Goal: Task Accomplishment & Management: Manage account settings

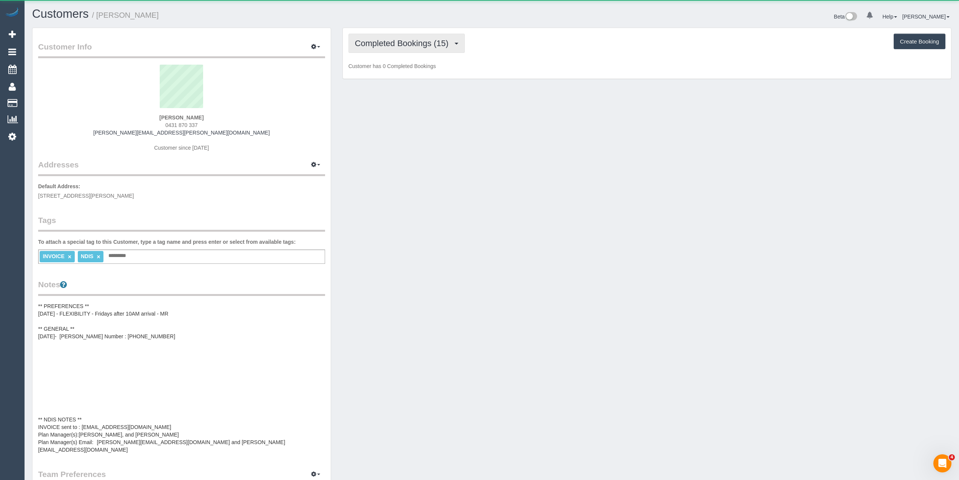
click at [413, 43] on span "Completed Bookings (15)" at bounding box center [403, 43] width 97 height 9
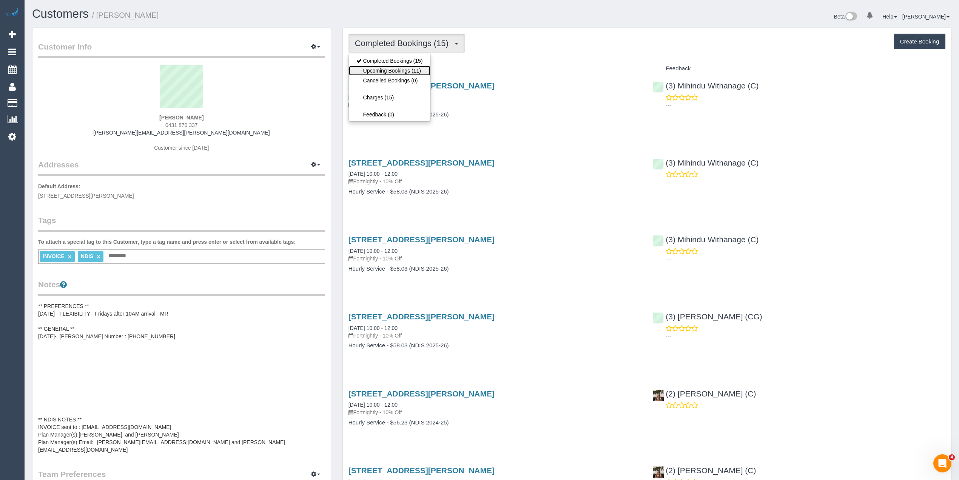
click at [414, 68] on link "Upcoming Bookings (11)" at bounding box center [390, 71] width 82 height 10
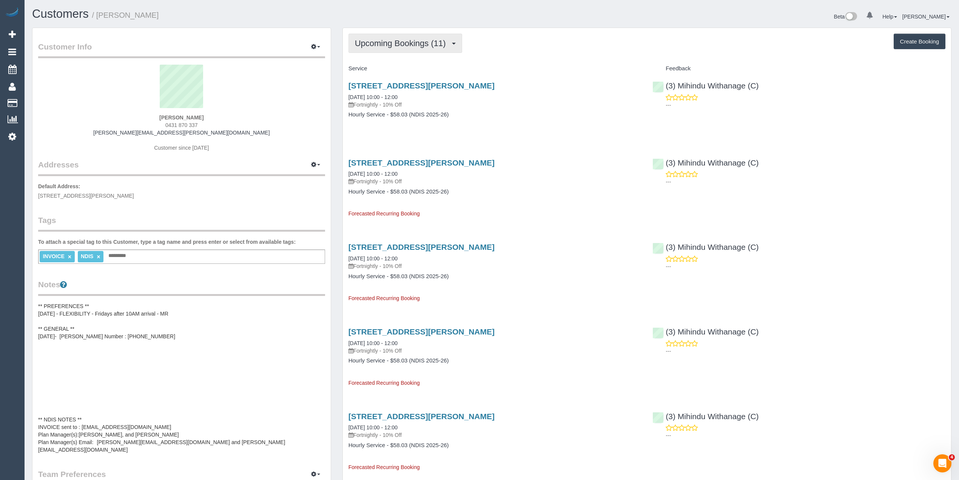
click at [387, 34] on button "Upcoming Bookings (11)" at bounding box center [406, 43] width 114 height 19
click at [403, 55] on ul "Completed Bookings (15) Upcoming Bookings (11) Cancelled Bookings (0) Charges (…" at bounding box center [390, 88] width 82 height 68
click at [396, 45] on span "Upcoming Bookings (11)" at bounding box center [402, 43] width 95 height 9
click at [402, 62] on link "Completed Bookings (15)" at bounding box center [390, 61] width 82 height 10
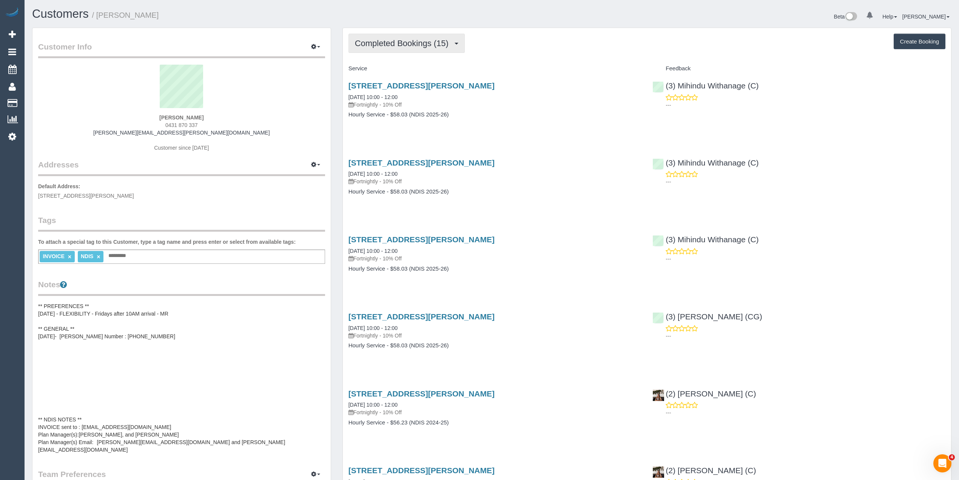
click at [396, 50] on button "Completed Bookings (15)" at bounding box center [407, 43] width 116 height 19
click at [404, 70] on link "Upcoming Bookings (11)" at bounding box center [390, 71] width 82 height 10
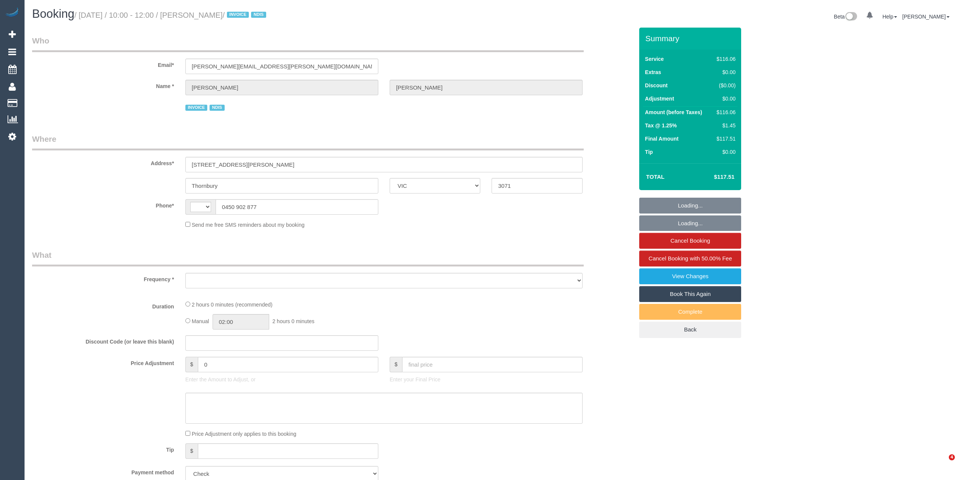
select select "VIC"
select select "string:AU"
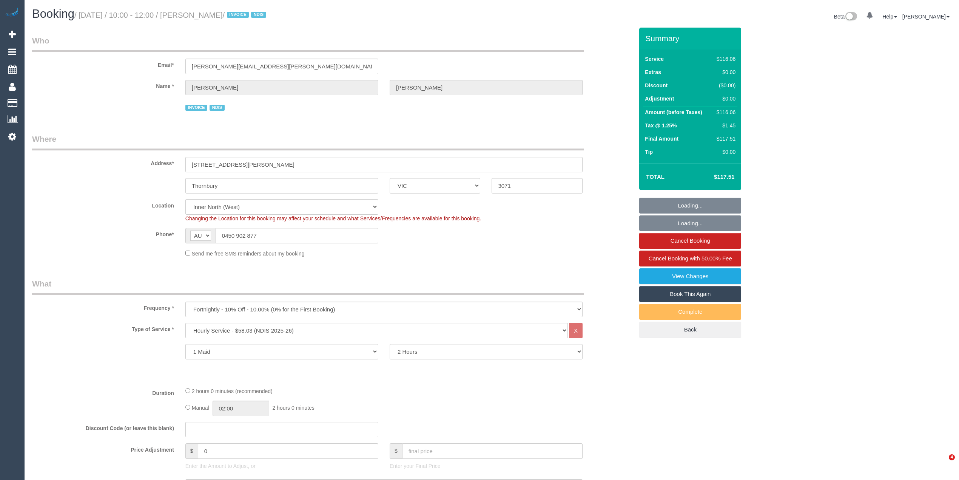
select select "object:1594"
select select "spot1"
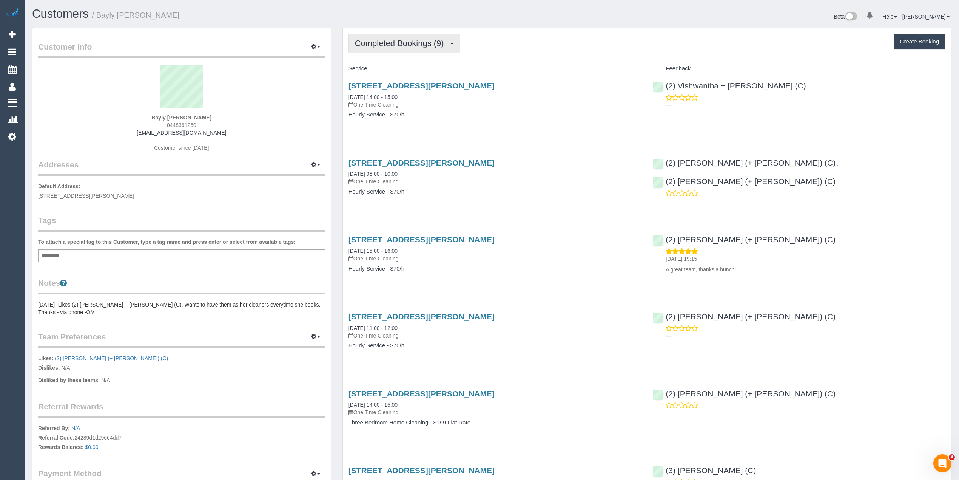
click at [412, 47] on span "Completed Bookings (9)" at bounding box center [401, 43] width 93 height 9
click at [404, 32] on div "Completed Bookings (9) Completed Bookings (9) Upcoming Bookings (0) Cancelled B…" at bounding box center [647, 404] width 608 height 753
click at [409, 46] on span "Completed Bookings (9)" at bounding box center [401, 43] width 93 height 9
click at [573, 54] on div "Completed Bookings (9) Completed Bookings (9) Upcoming Bookings (0) Cancelled B…" at bounding box center [647, 404] width 608 height 753
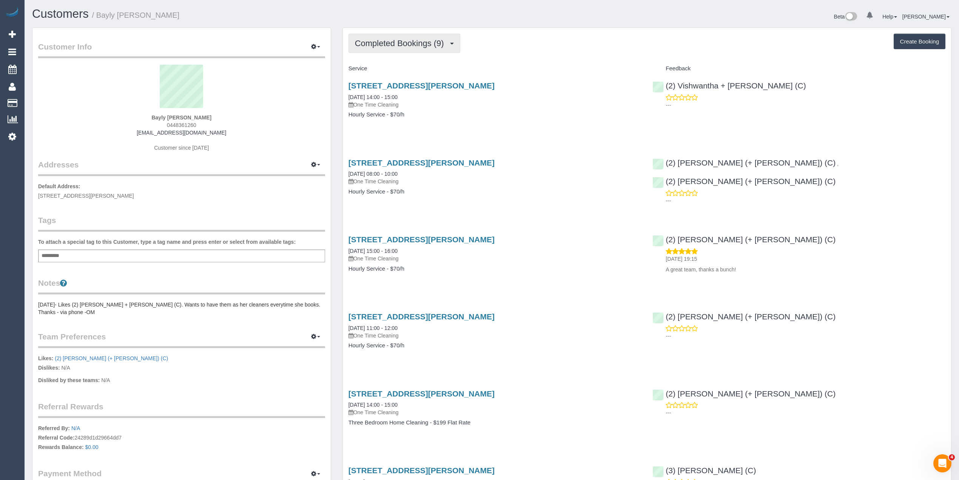
click at [414, 45] on span "Completed Bookings (9)" at bounding box center [401, 43] width 93 height 9
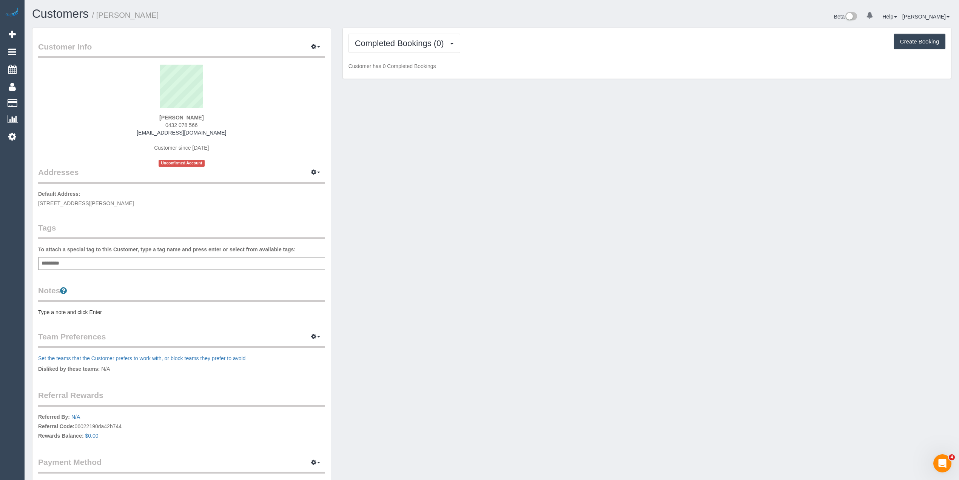
click at [109, 261] on div "Add a tag" at bounding box center [181, 263] width 287 height 13
type input "****"
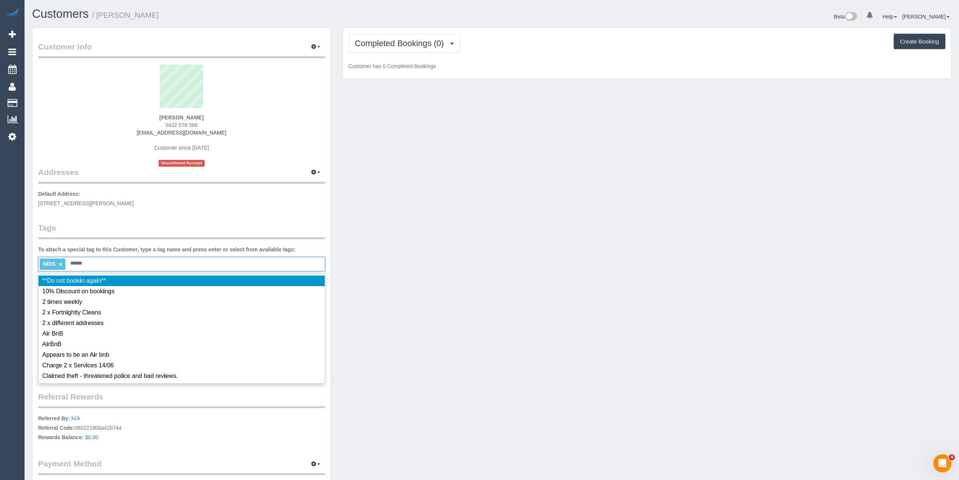
type input "*******"
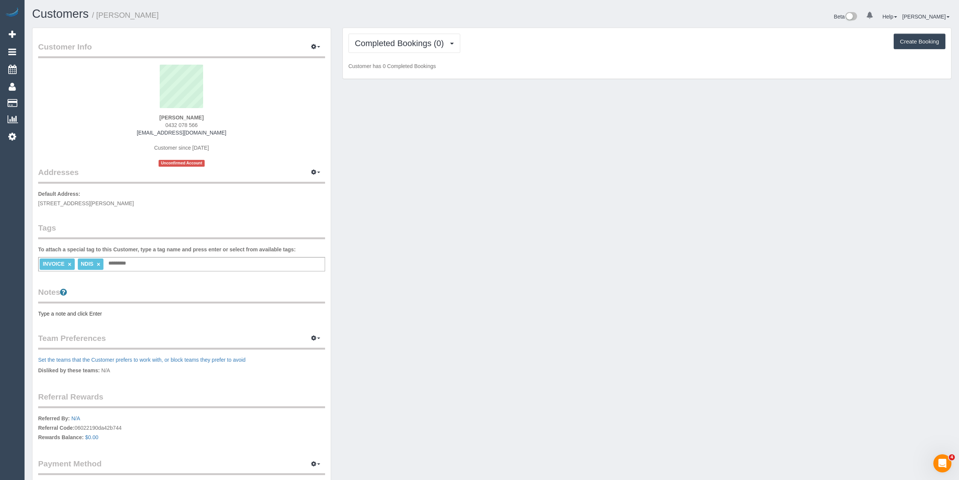
click at [74, 311] on pre "Type a note and click Enter" at bounding box center [181, 314] width 287 height 8
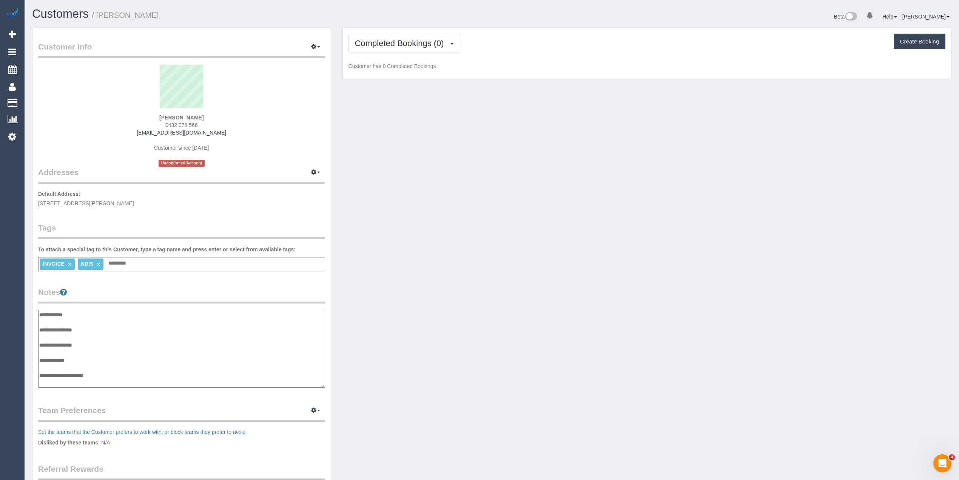
scroll to position [6, 0]
click at [118, 367] on textarea "**********" at bounding box center [181, 349] width 287 height 78
type textarea "**********"
click at [451, 246] on div "Customer Info Edit Contact Info Send Message Email Preferences Special Sales Ta…" at bounding box center [491, 309] width 931 height 562
click at [380, 39] on span "Completed Bookings (0)" at bounding box center [401, 43] width 93 height 9
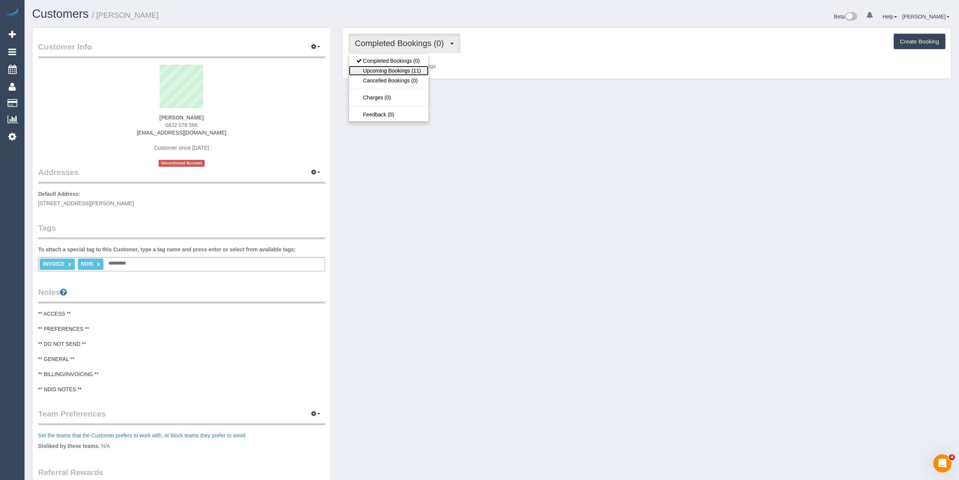
click at [393, 71] on link "Upcoming Bookings (11)" at bounding box center [389, 71] width 80 height 10
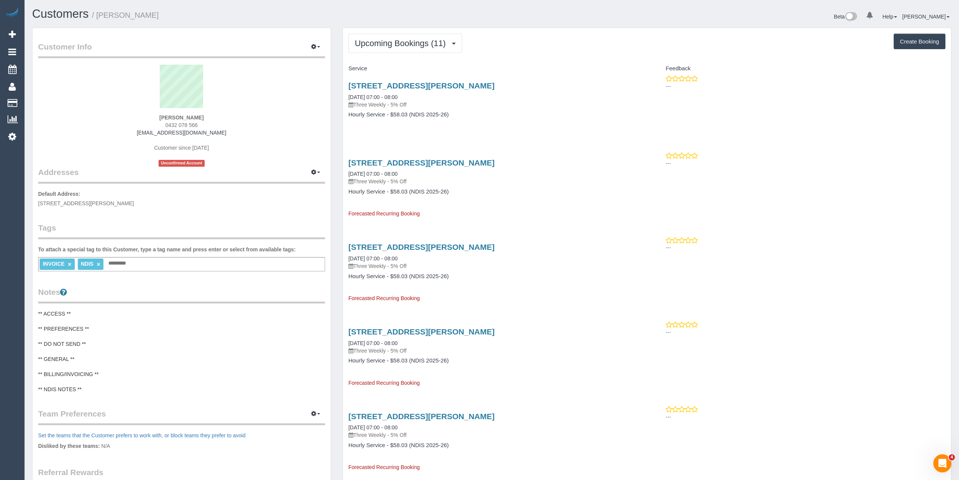
click at [97, 373] on pre "** ACCESS ** ** PREFERENCES ** ** DO NOT SEND ** ** GENERAL ** ** BILLING/INVOI…" at bounding box center [181, 351] width 287 height 83
click at [114, 366] on textarea "**********" at bounding box center [181, 349] width 287 height 78
click at [64, 376] on textarea "**********" at bounding box center [181, 349] width 287 height 78
paste textarea "**********"
click at [76, 382] on textarea "**********" at bounding box center [181, 349] width 287 height 78
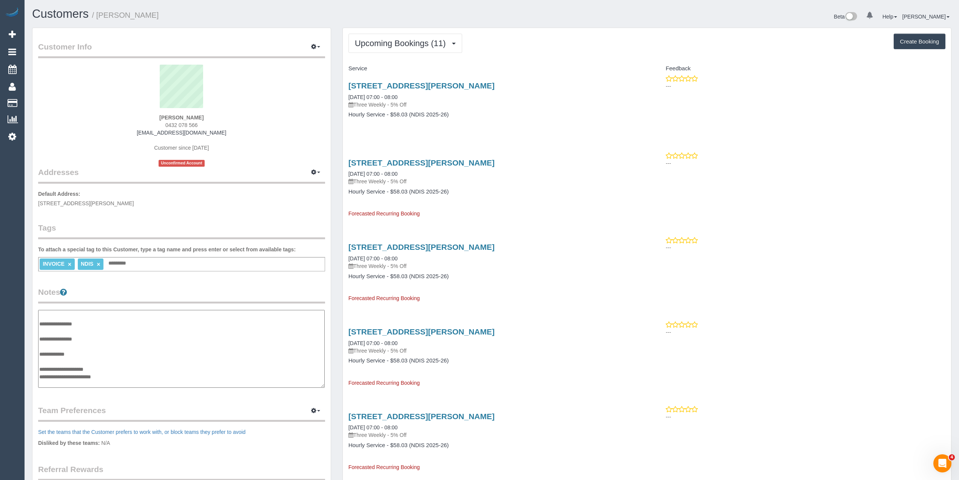
paste textarea "**********"
click at [92, 381] on textarea "**********" at bounding box center [181, 349] width 287 height 78
paste textarea "**********"
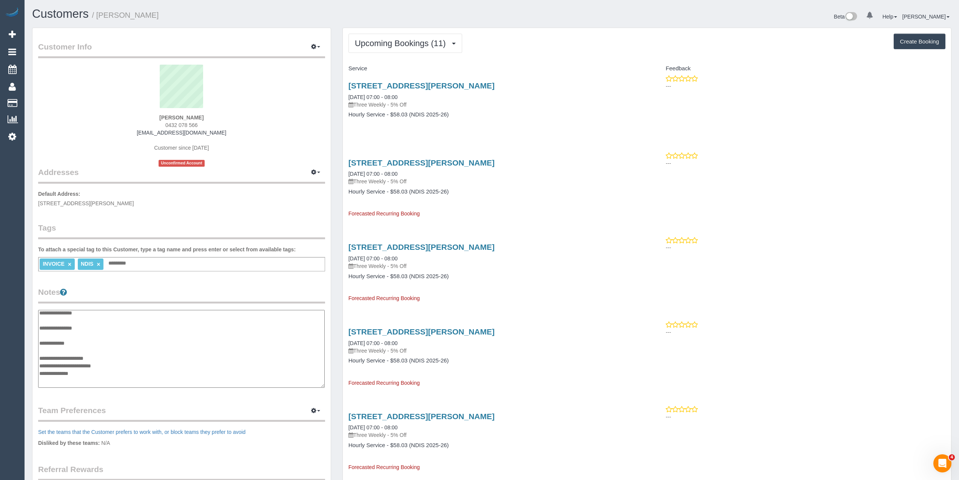
scroll to position [0, 0]
click at [97, 330] on textarea "**********" at bounding box center [181, 349] width 287 height 78
type textarea "**********"
click at [255, 199] on p "Default Address: Unit 5/38 Clyde Street, Diamond Creek, VIC 3089" at bounding box center [181, 198] width 287 height 17
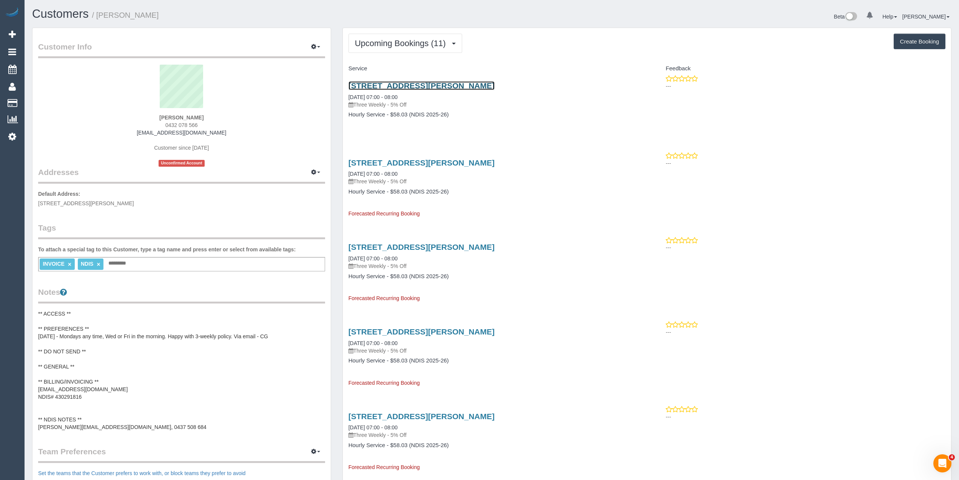
click at [421, 83] on link "Unit 5/38 Clyde Street, Diamond Creek, VIC 3089" at bounding box center [422, 85] width 146 height 9
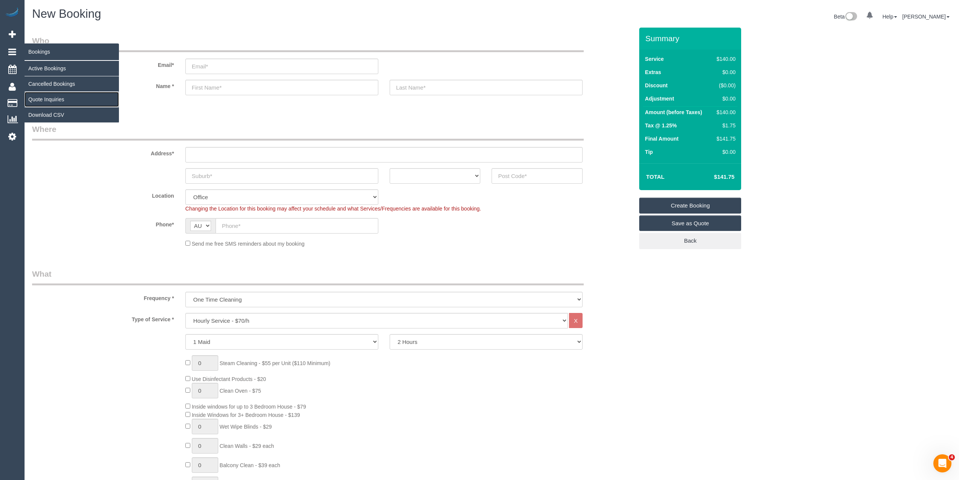
drag, startPoint x: 57, startPoint y: 98, endPoint x: 59, endPoint y: 68, distance: 29.9
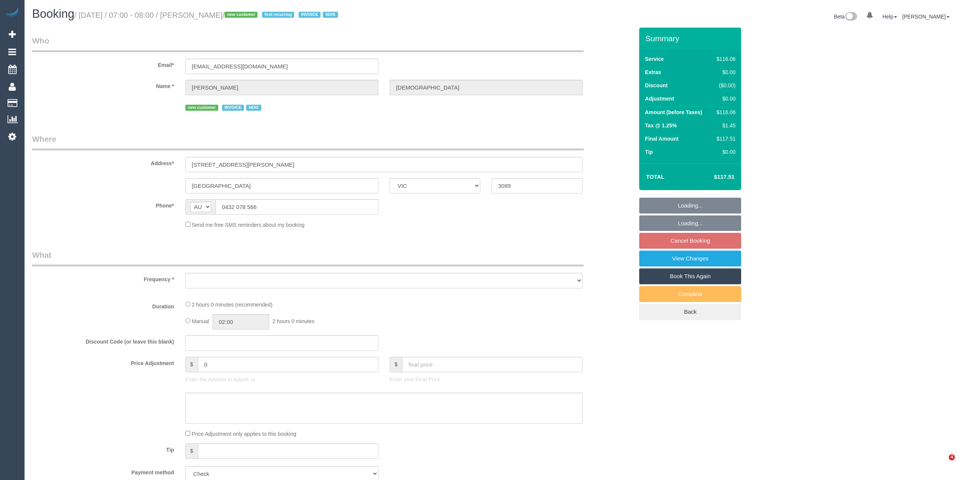
select select "VIC"
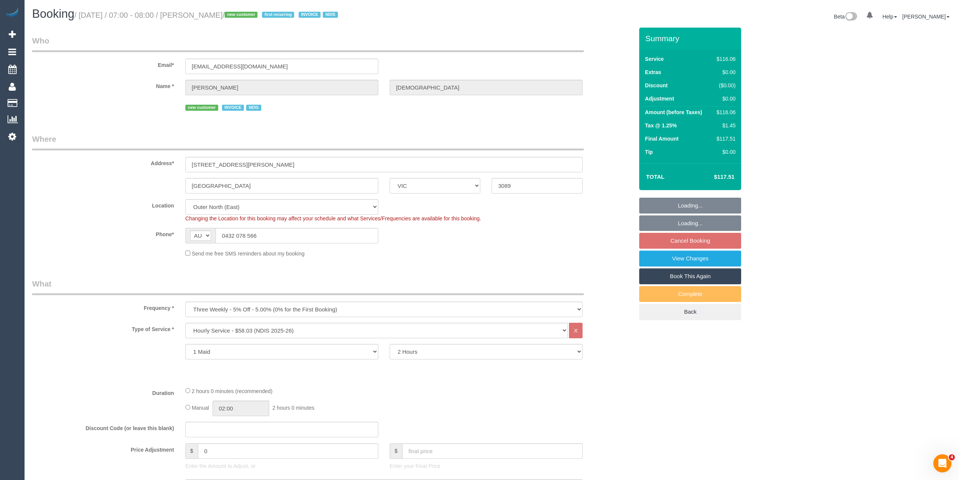
select select "object:737"
select select "number:29"
select select "number:14"
select select "number:18"
select select "number:36"
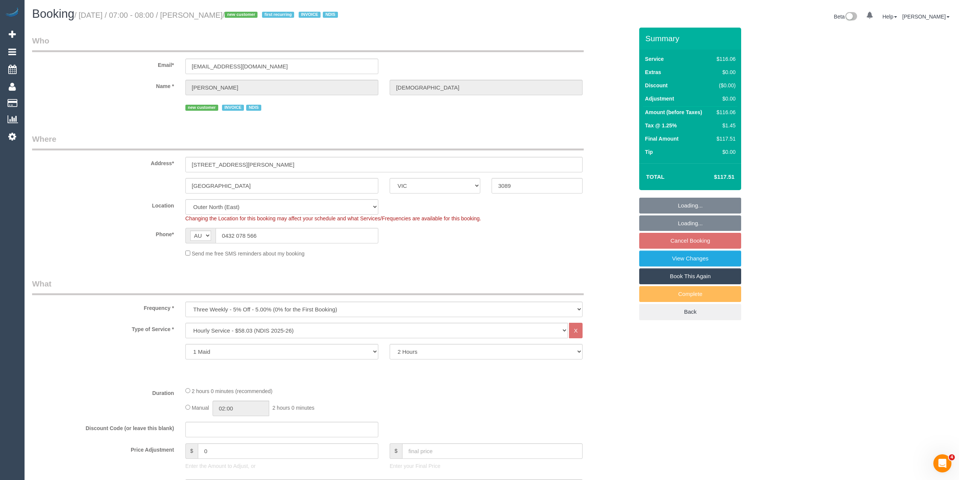
select select "number:13"
select select "spot1"
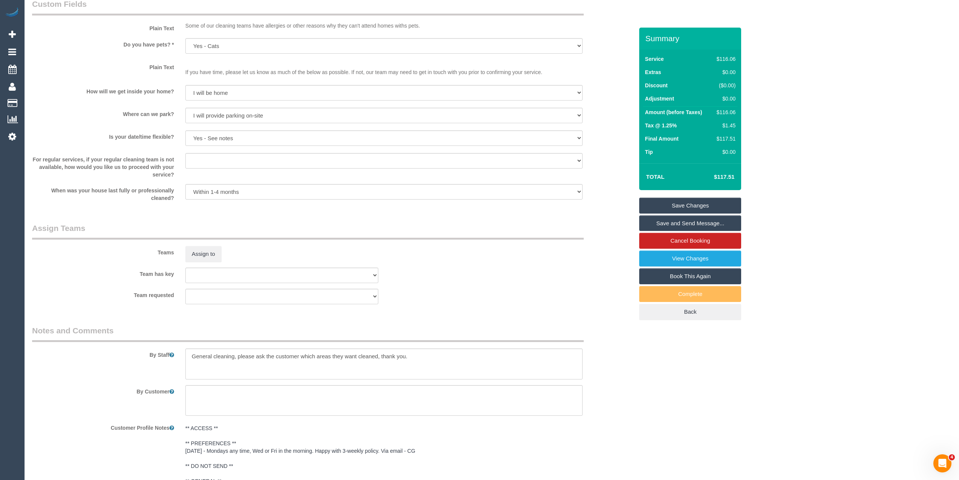
scroll to position [831, 0]
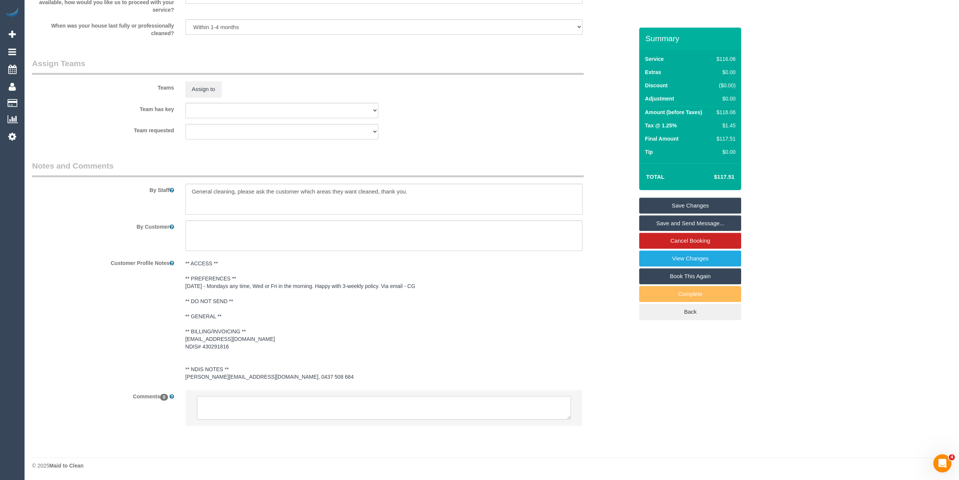
click at [299, 407] on textarea at bounding box center [384, 407] width 374 height 23
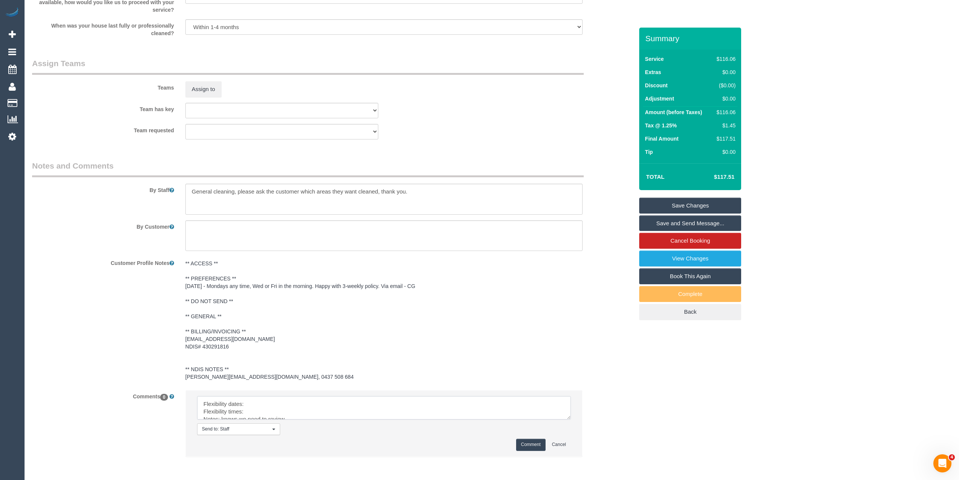
click at [564, 415] on textarea at bounding box center [384, 407] width 374 height 23
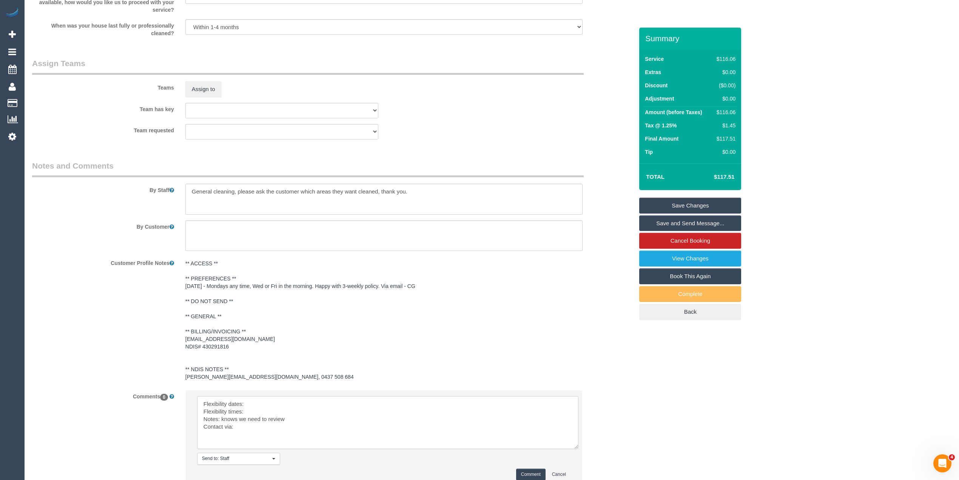
drag, startPoint x: 564, startPoint y: 413, endPoint x: 570, endPoint y: 444, distance: 31.9
click at [571, 443] on textarea at bounding box center [387, 422] width 381 height 53
click at [267, 404] on textarea at bounding box center [387, 422] width 381 height 53
click at [263, 411] on textarea at bounding box center [387, 422] width 381 height 53
click at [247, 428] on textarea at bounding box center [387, 422] width 381 height 53
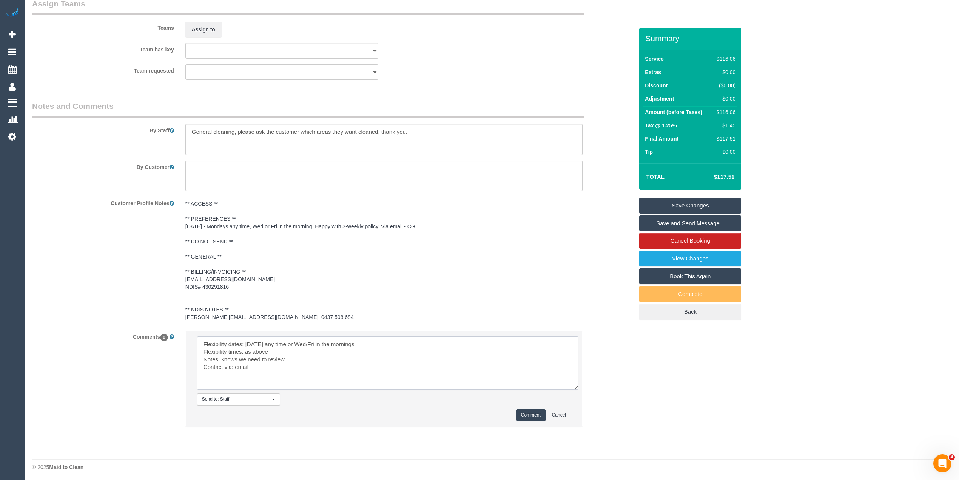
scroll to position [893, 0]
type textarea "Flexibility dates: Monday any time or Wed/Fri in the mornings Flexibility times…"
click at [525, 408] on button "Comment" at bounding box center [530, 413] width 29 height 12
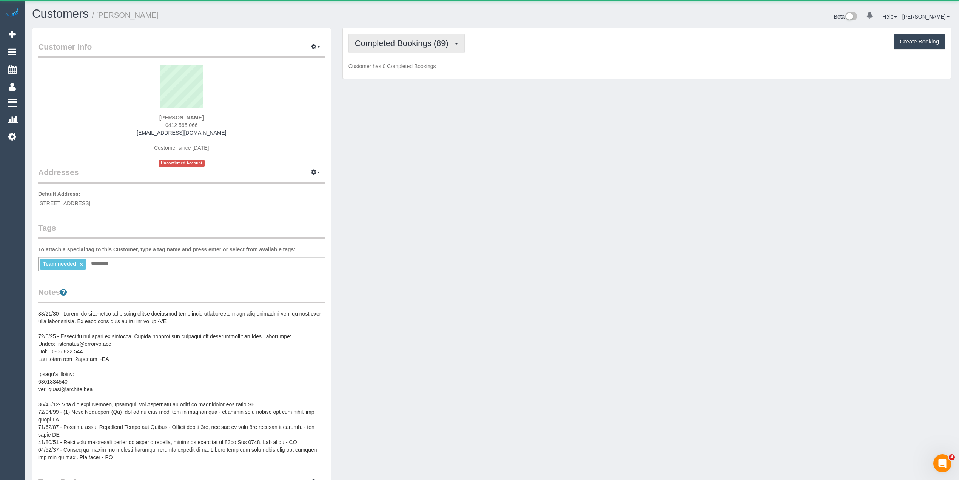
click at [371, 40] on span "Completed Bookings (89)" at bounding box center [403, 43] width 97 height 9
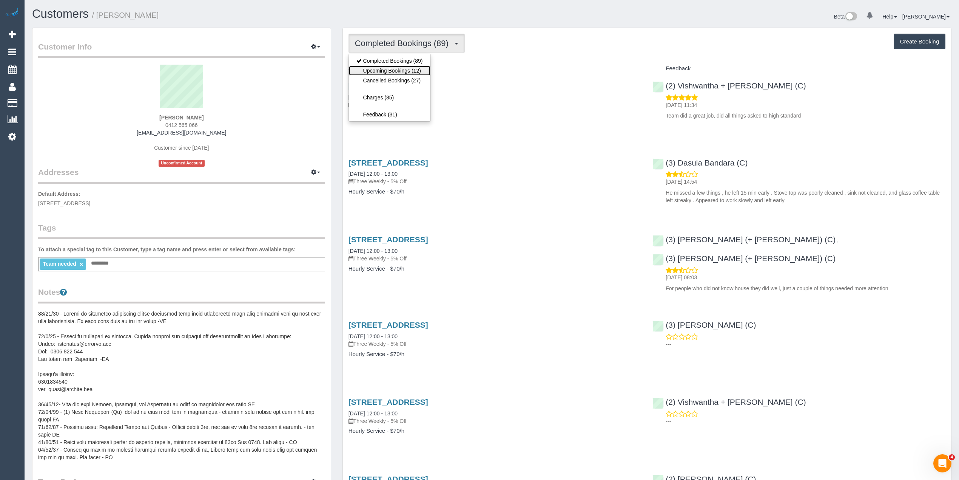
click at [402, 71] on link "Upcoming Bookings (12)" at bounding box center [390, 71] width 82 height 10
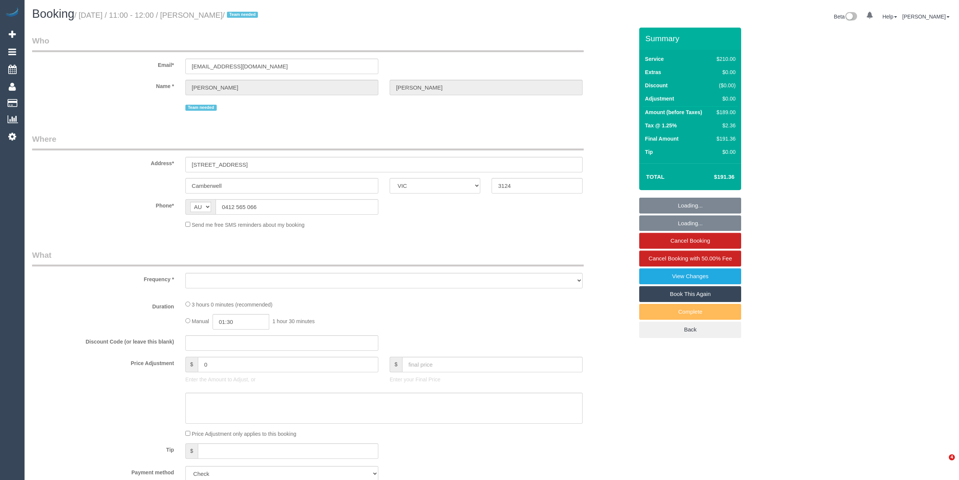
select select "VIC"
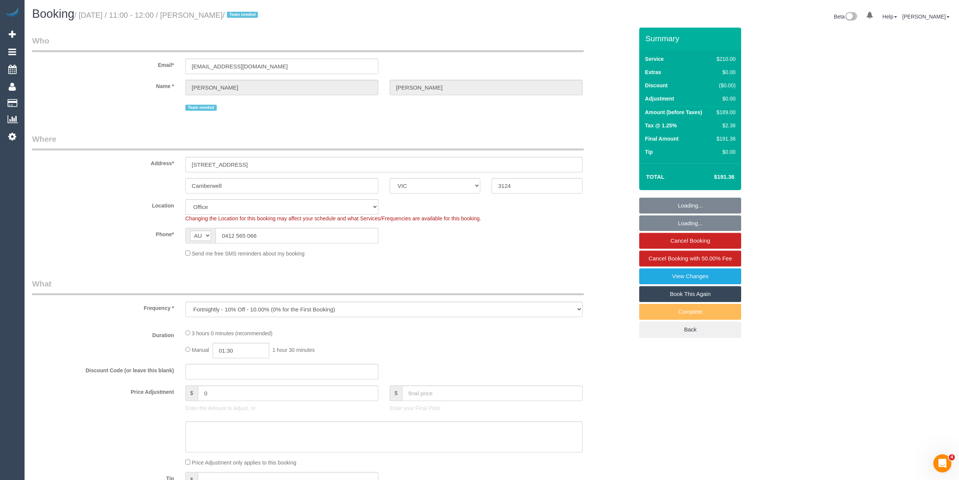
select select "object:707"
select select "180"
select select "number:28"
select select "number:14"
select select "number:19"
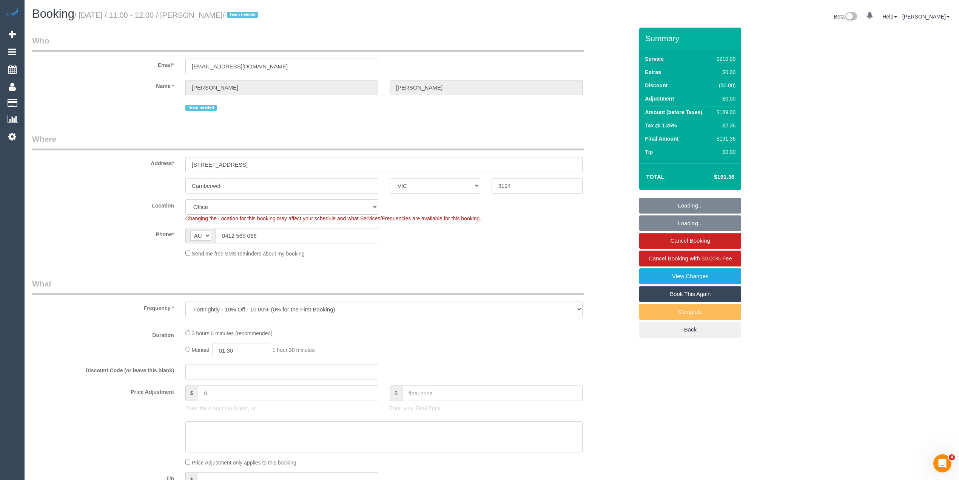
select select "number:22"
select select "number:35"
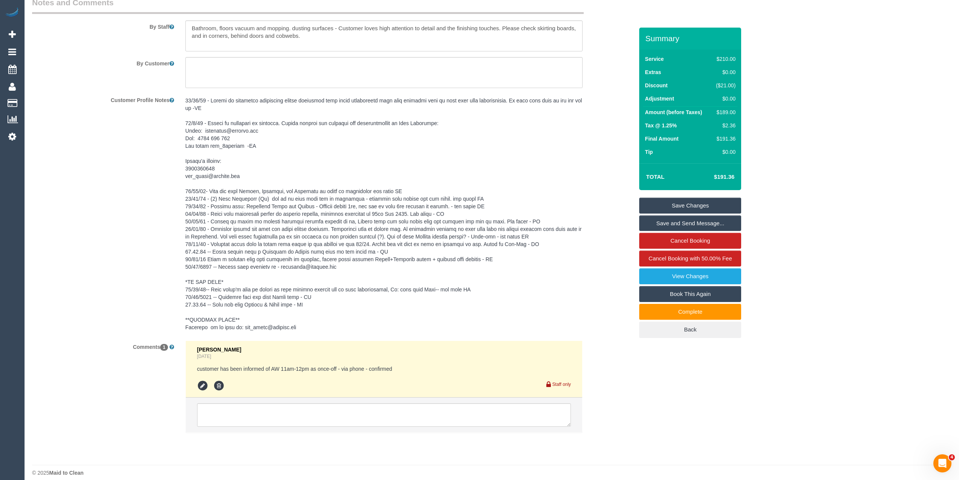
scroll to position [1280, 0]
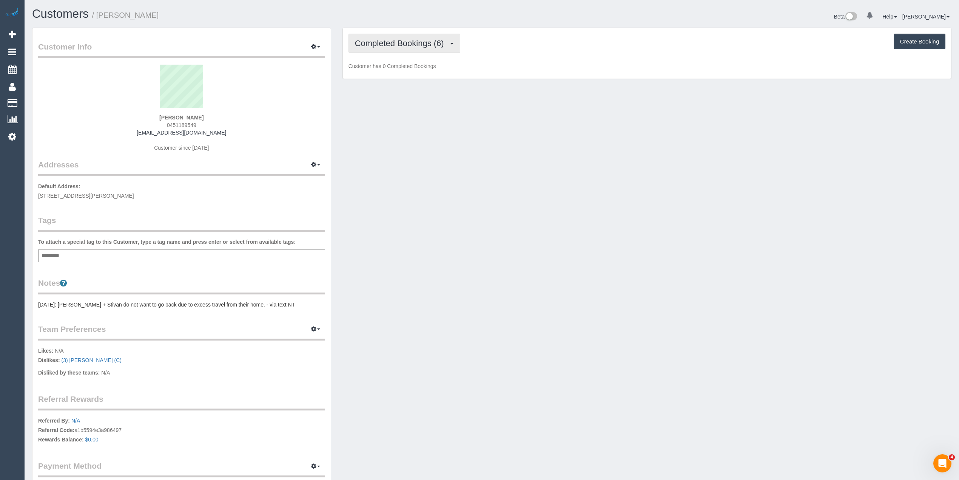
click at [383, 39] on span "Completed Bookings (6)" at bounding box center [401, 43] width 93 height 9
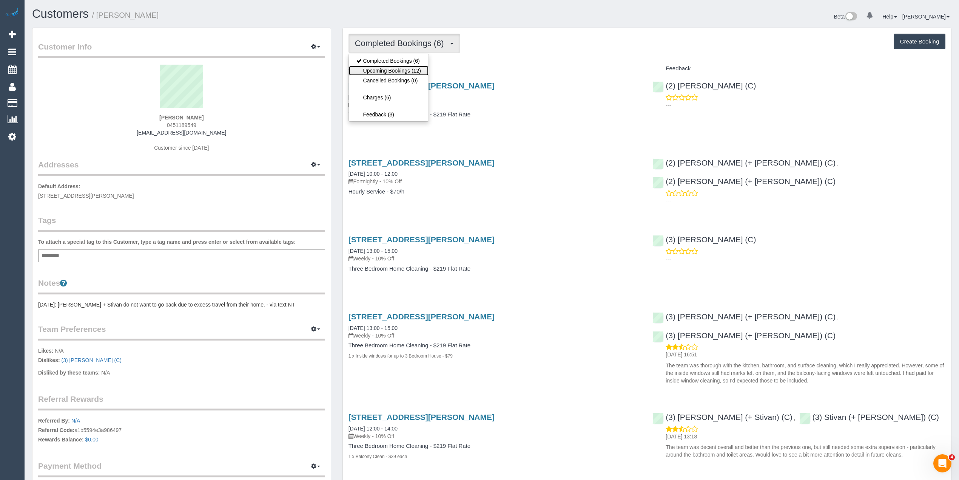
click at [397, 72] on link "Upcoming Bookings (12)" at bounding box center [389, 71] width 80 height 10
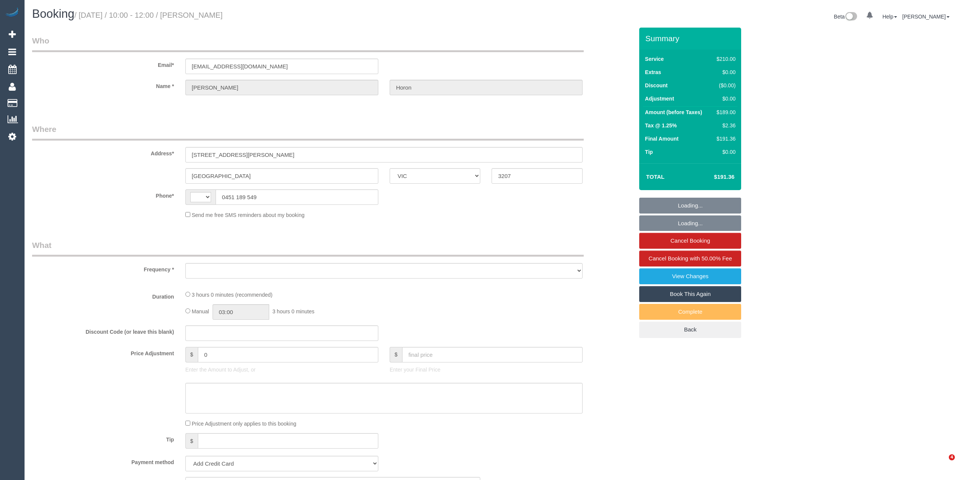
select select "VIC"
select select "string:AU"
select select "object:870"
select select "string:stripe-pm_1Re6qH2GScqysDRVzvQWCQTr"
select select "180"
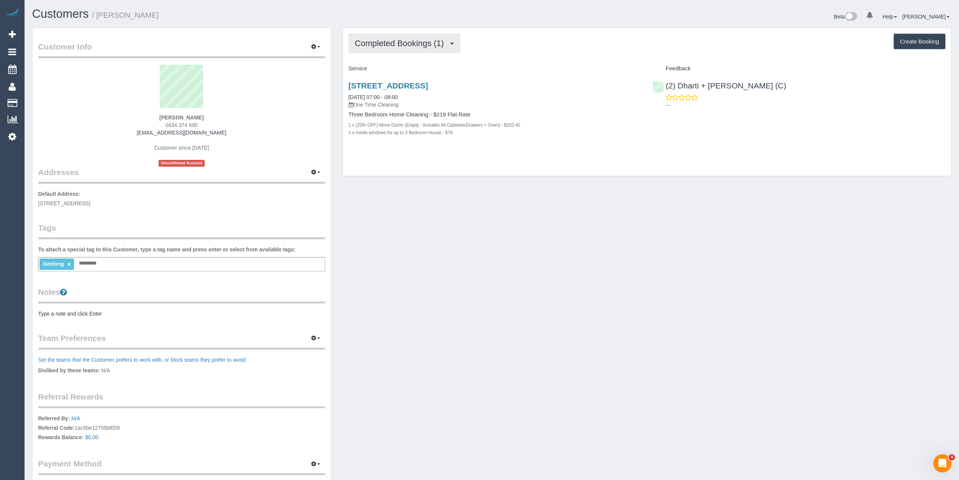
click at [396, 41] on span "Completed Bookings (1)" at bounding box center [401, 43] width 93 height 9
